Goal: Information Seeking & Learning: Learn about a topic

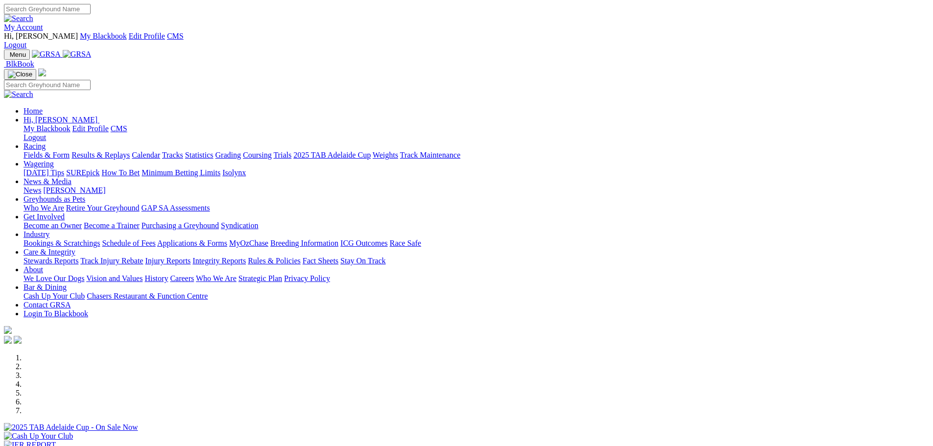
click at [92, 50] on img at bounding box center [77, 54] width 29 height 9
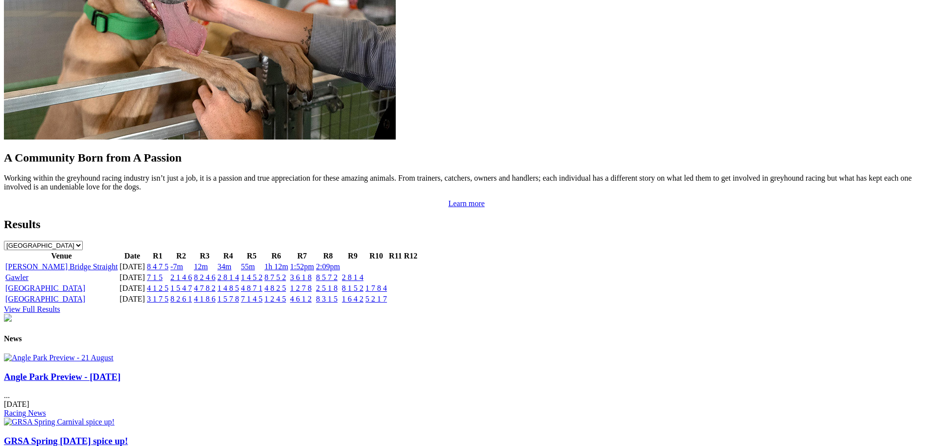
click at [114, 354] on img at bounding box center [59, 358] width 110 height 9
